Goal: Find specific page/section: Find specific page/section

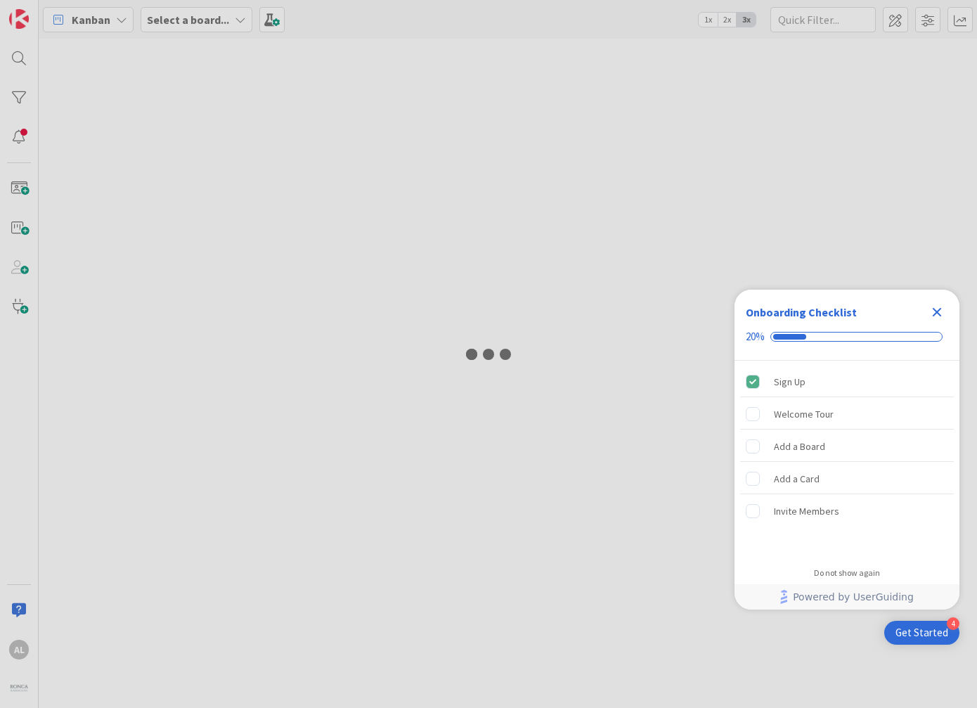
type input "[PERSON_NAME]"
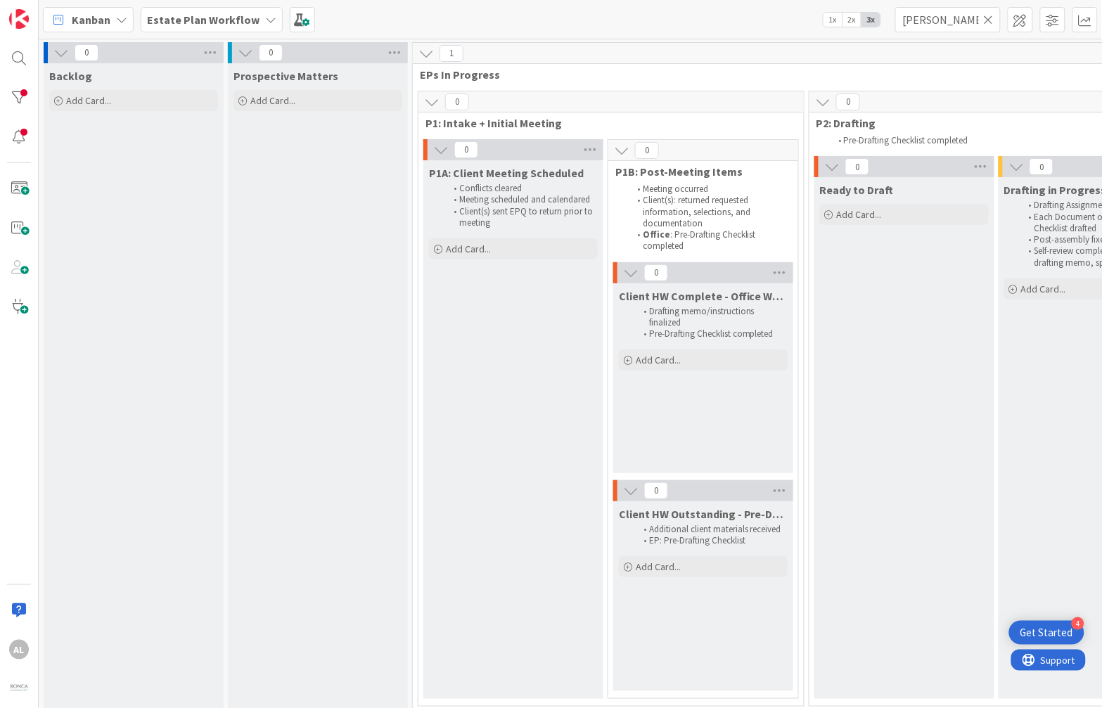
scroll to position [0, 1768]
